Goal: Task Accomplishment & Management: Use online tool/utility

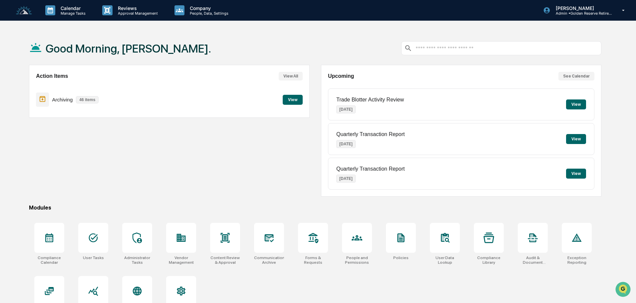
click at [290, 100] on button "View" at bounding box center [293, 100] width 20 height 10
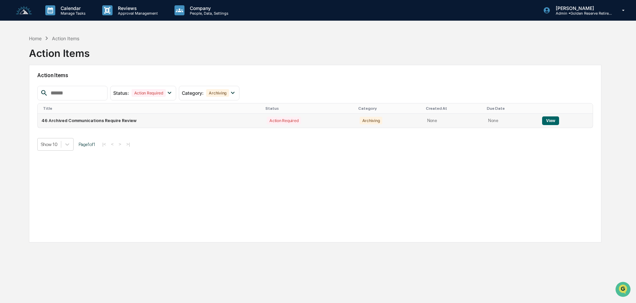
click at [549, 120] on button "View" at bounding box center [550, 120] width 17 height 9
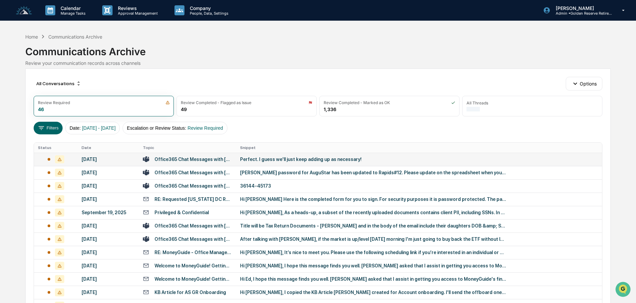
click at [278, 160] on div "Perfect. I guess we'll just keep adding up as necessary!" at bounding box center [373, 159] width 266 height 5
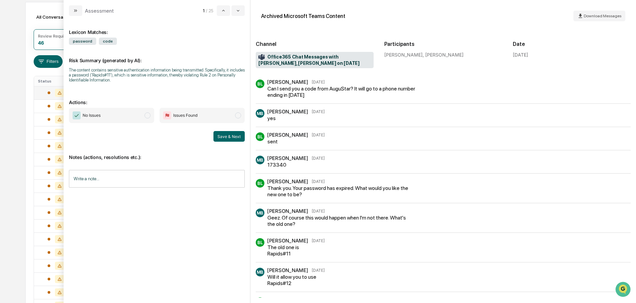
click at [124, 118] on span "No Issues" at bounding box center [111, 115] width 85 height 15
click at [227, 138] on button "Save & Next" at bounding box center [228, 136] width 31 height 11
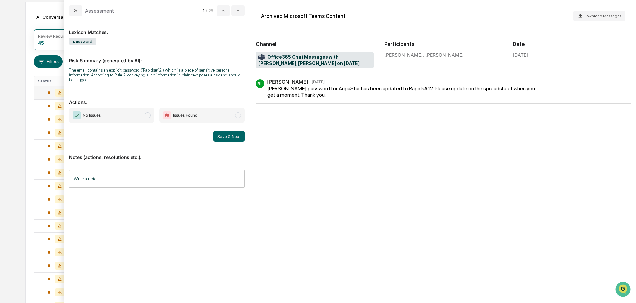
click at [114, 121] on span "No Issues" at bounding box center [111, 115] width 85 height 15
click at [228, 139] on button "Save & Next" at bounding box center [228, 136] width 31 height 11
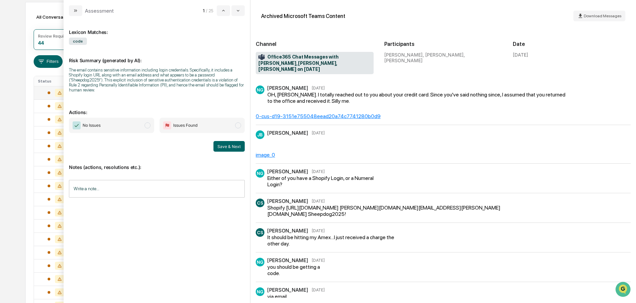
click at [126, 121] on span "No Issues" at bounding box center [111, 125] width 85 height 15
click at [229, 141] on button "Save & Next" at bounding box center [228, 146] width 31 height 11
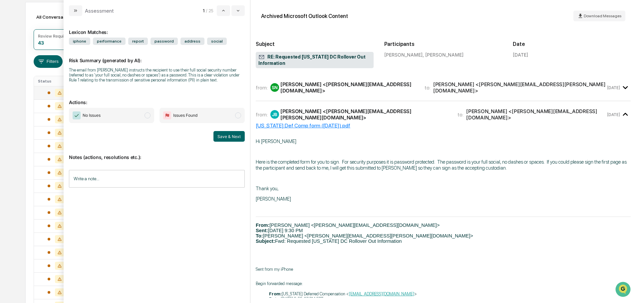
click at [108, 115] on span "No Issues" at bounding box center [111, 115] width 85 height 15
click at [218, 135] on button "Save & Next" at bounding box center [228, 136] width 31 height 11
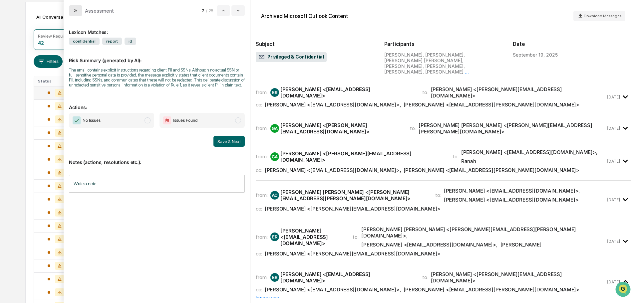
click at [78, 11] on icon "modal" at bounding box center [75, 10] width 5 height 5
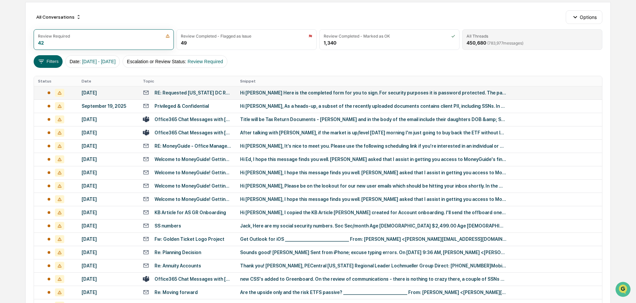
click at [515, 42] on span "( 783,977 messages)" at bounding box center [505, 43] width 36 height 5
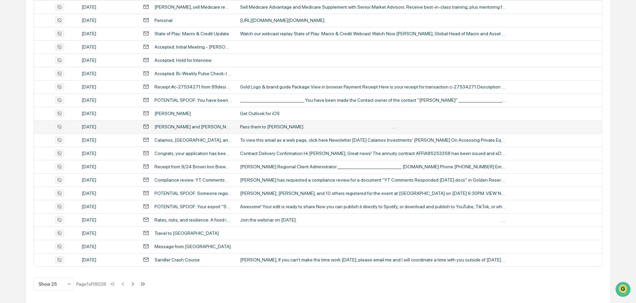
scroll to position [220, 0]
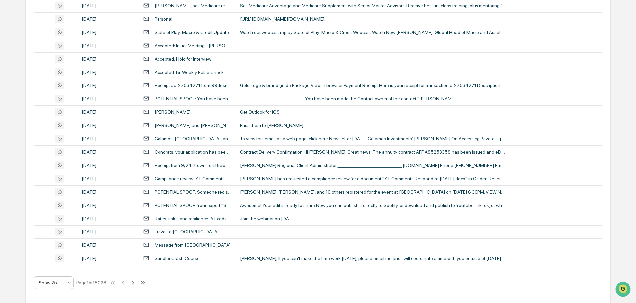
click at [64, 283] on div "Show 25" at bounding box center [50, 282] width 31 height 9
click at [52, 266] on div "Show 100" at bounding box center [53, 265] width 39 height 13
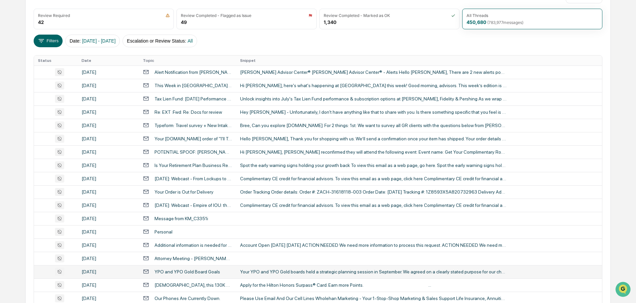
scroll to position [0, 0]
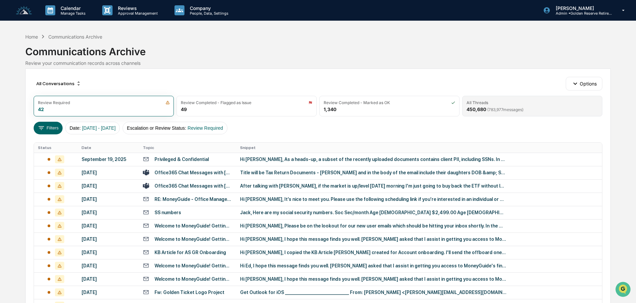
click at [516, 109] on span "( 783,977 messages)" at bounding box center [505, 109] width 36 height 5
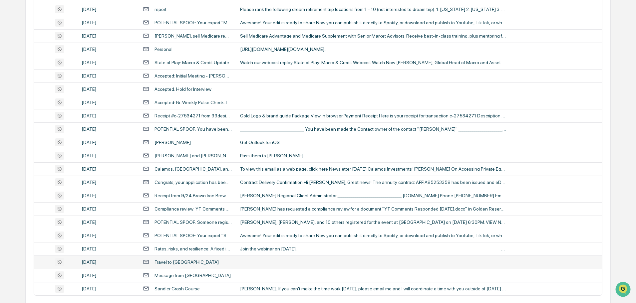
scroll to position [220, 0]
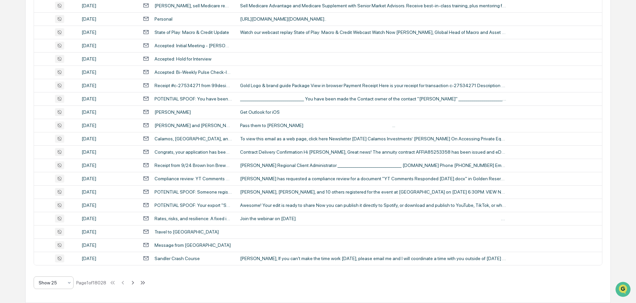
click at [60, 280] on div at bounding box center [51, 283] width 25 height 7
click at [60, 268] on div "Show 100" at bounding box center [53, 265] width 39 height 13
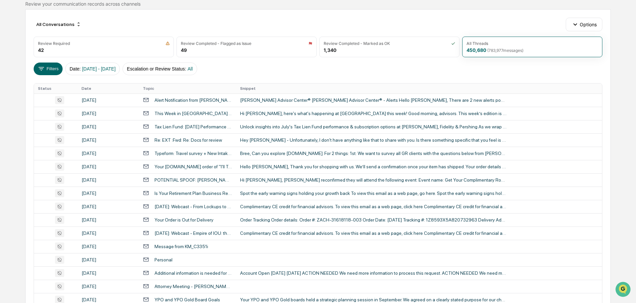
scroll to position [0, 0]
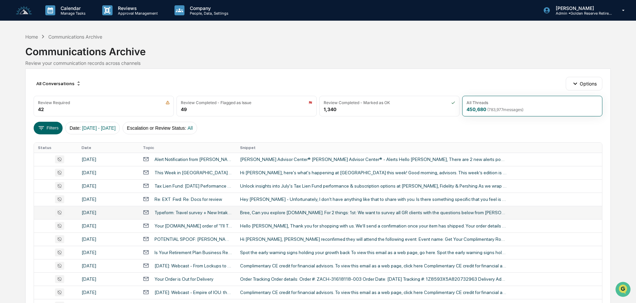
click at [331, 209] on td "Bree, Can you explore [DOMAIN_NAME]. For 2 things: 1st: We want to survey all G…" at bounding box center [419, 212] width 366 height 13
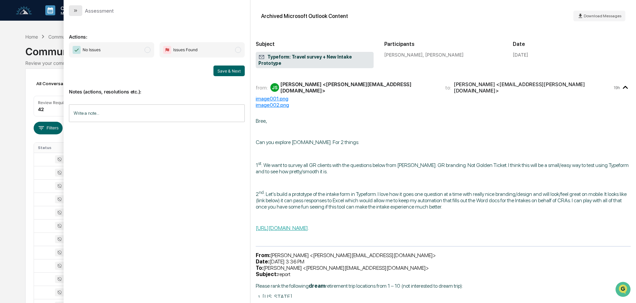
click at [75, 8] on button "modal" at bounding box center [75, 10] width 13 height 11
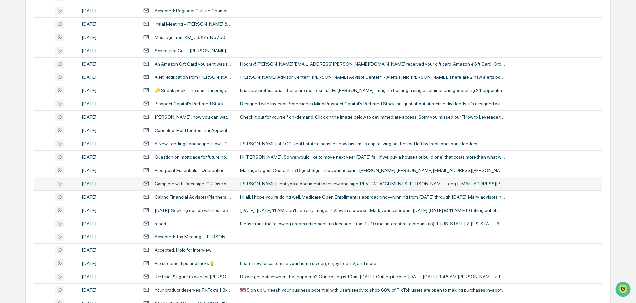
scroll to position [399, 0]
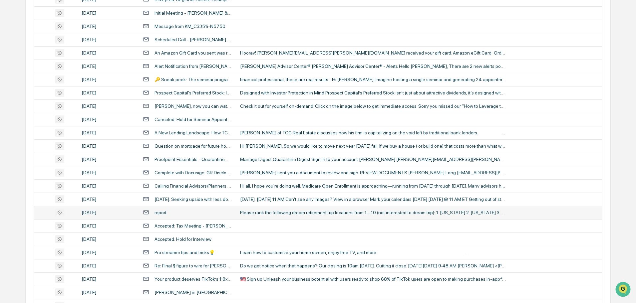
click at [272, 214] on div "Please rank the following dream retirement trip locations from 1 – 10 (not inte…" at bounding box center [373, 212] width 266 height 5
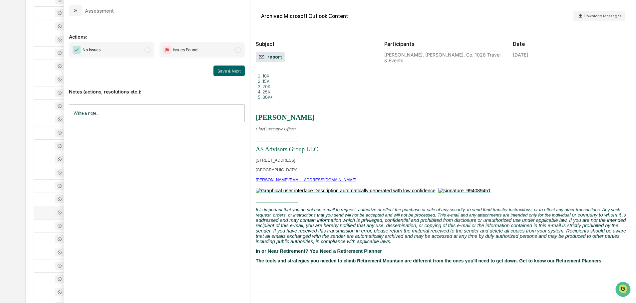
scroll to position [165, 0]
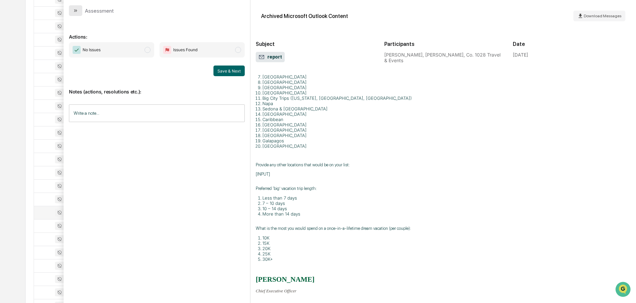
click at [78, 11] on icon "modal" at bounding box center [75, 10] width 5 height 5
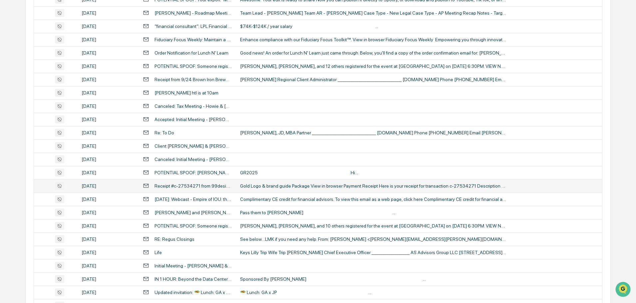
scroll to position [765, 0]
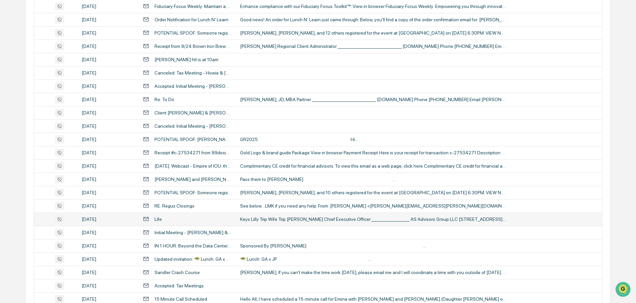
click at [262, 219] on div "Keys Lilly Trip Wife Trip [PERSON_NAME] Chief Executive Officer _______________…" at bounding box center [373, 219] width 266 height 5
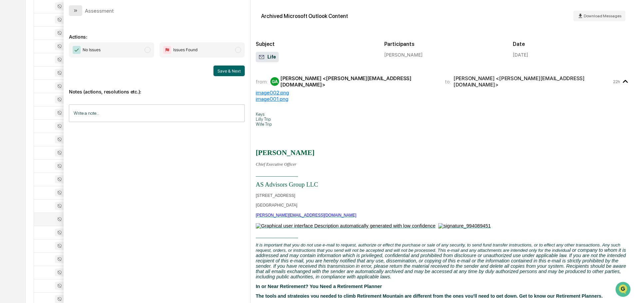
click at [78, 9] on icon "modal" at bounding box center [75, 10] width 5 height 5
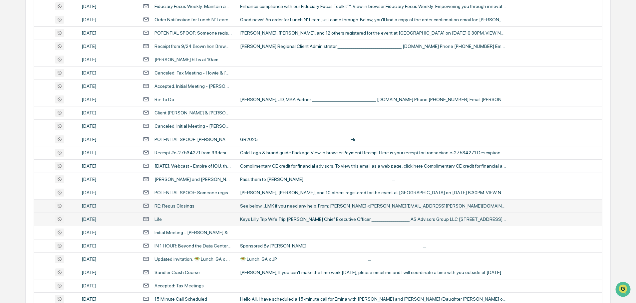
click at [284, 205] on div "See below…LMK if you need any help. From: [PERSON_NAME] <[PERSON_NAME][EMAIL_AD…" at bounding box center [373, 205] width 266 height 5
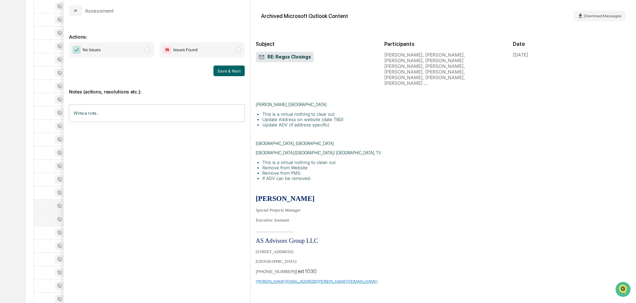
scroll to position [555, 0]
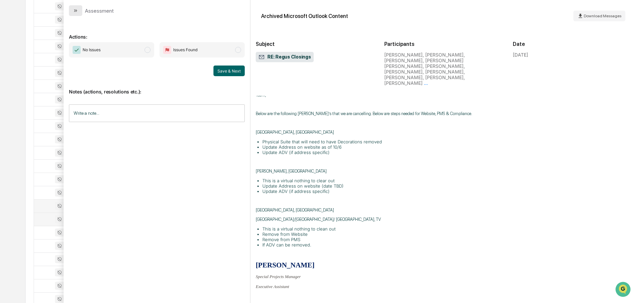
click at [80, 11] on button "modal" at bounding box center [75, 10] width 13 height 11
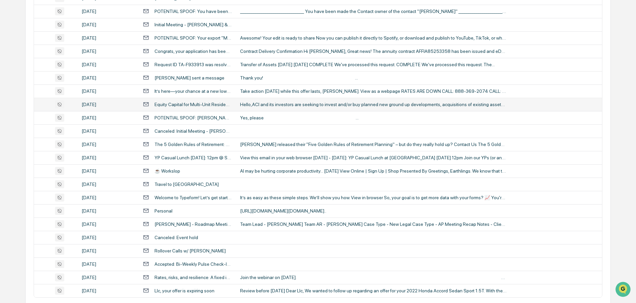
scroll to position [1219, 0]
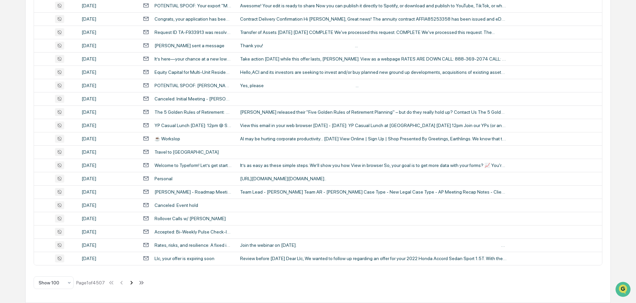
click at [130, 285] on icon at bounding box center [131, 282] width 7 height 7
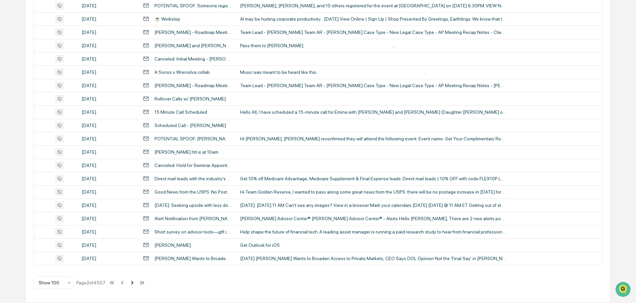
click at [131, 284] on icon at bounding box center [131, 282] width 7 height 7
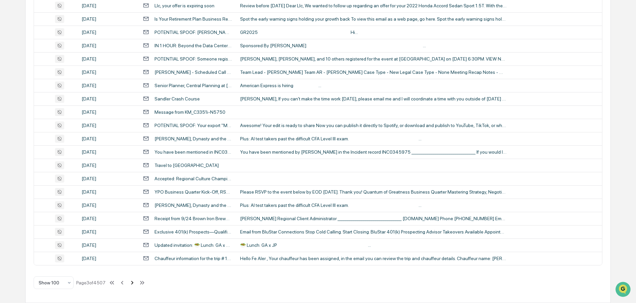
click at [132, 283] on icon at bounding box center [131, 282] width 7 height 7
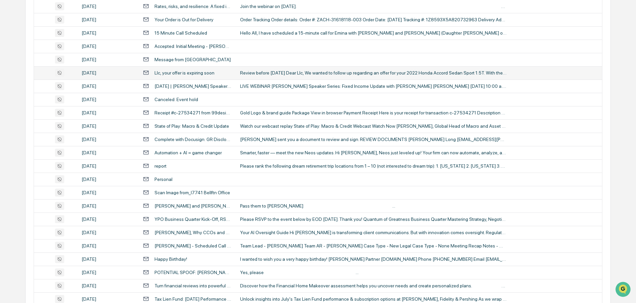
scroll to position [399, 0]
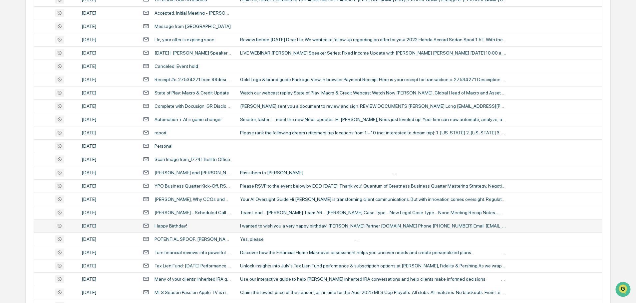
click at [276, 227] on div "I wanted to wish you a very happy birthday! [PERSON_NAME] Partner [DOMAIN_NAME]…" at bounding box center [373, 225] width 266 height 5
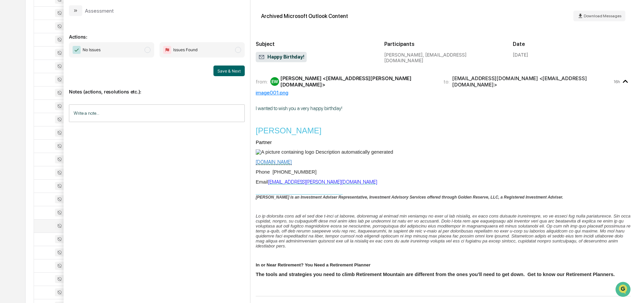
scroll to position [2, 0]
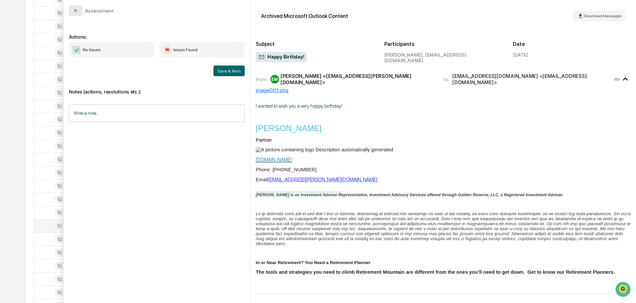
click at [73, 12] on button "modal" at bounding box center [75, 10] width 13 height 11
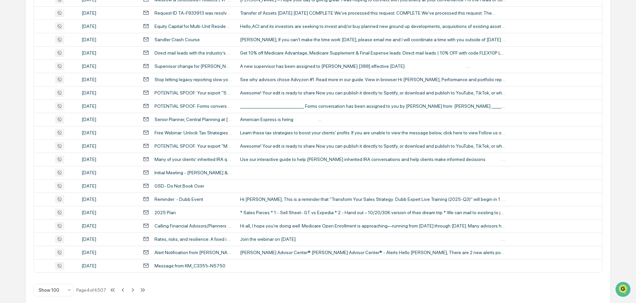
scroll to position [1219, 0]
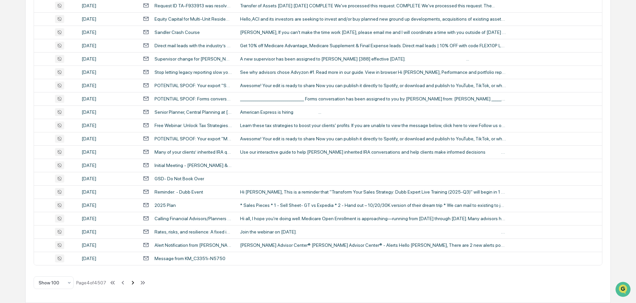
click at [134, 284] on icon at bounding box center [132, 282] width 7 height 7
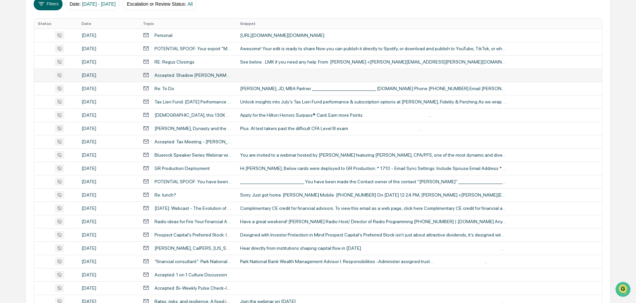
scroll to position [133, 0]
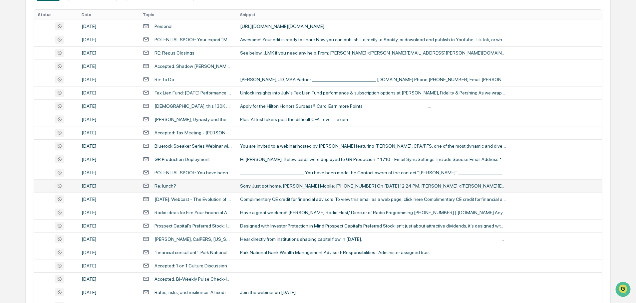
click at [268, 187] on div "Sorry. Just got home. [PERSON_NAME] Mobile: [PHONE_NUMBER] On [DATE] 12:24 PM, …" at bounding box center [373, 185] width 266 height 5
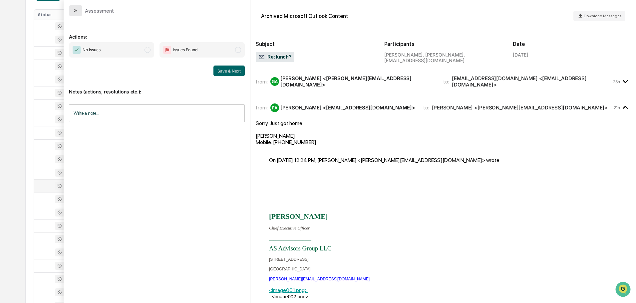
click at [74, 10] on icon "modal" at bounding box center [75, 10] width 5 height 5
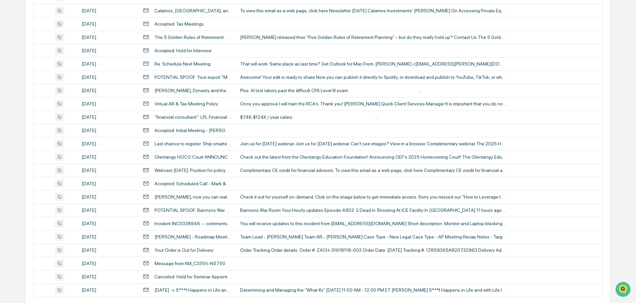
scroll to position [1219, 0]
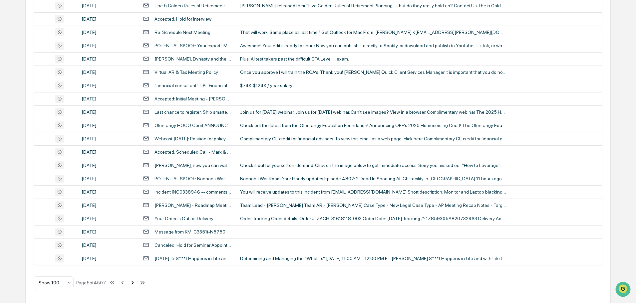
click at [133, 284] on icon at bounding box center [132, 282] width 7 height 7
